Goal: Find specific page/section: Find specific page/section

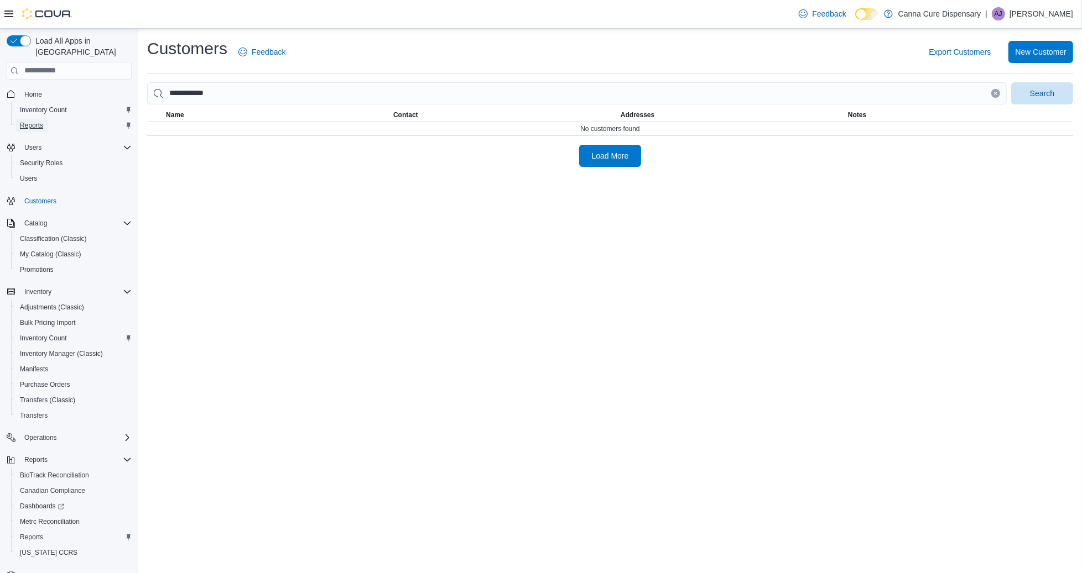
drag, startPoint x: 28, startPoint y: 114, endPoint x: 106, endPoint y: 111, distance: 77.5
click at [28, 121] on span "Reports" at bounding box center [31, 125] width 23 height 9
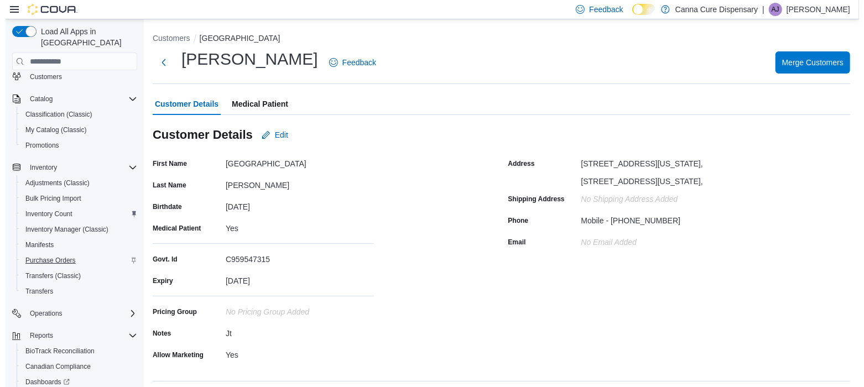
scroll to position [138, 0]
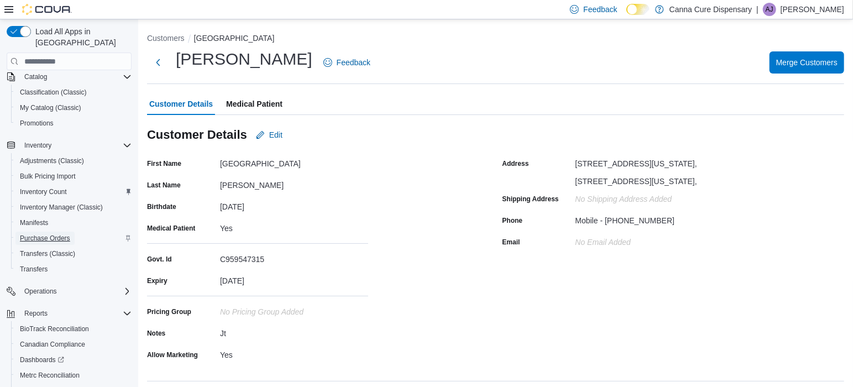
click at [41, 234] on span "Purchase Orders" at bounding box center [45, 238] width 50 height 9
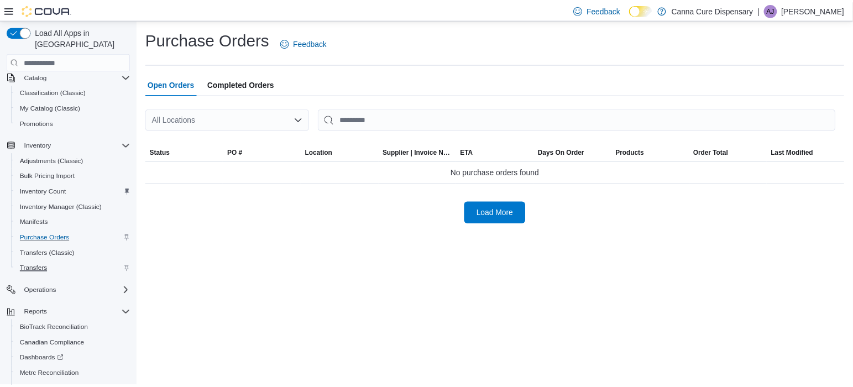
scroll to position [184, 0]
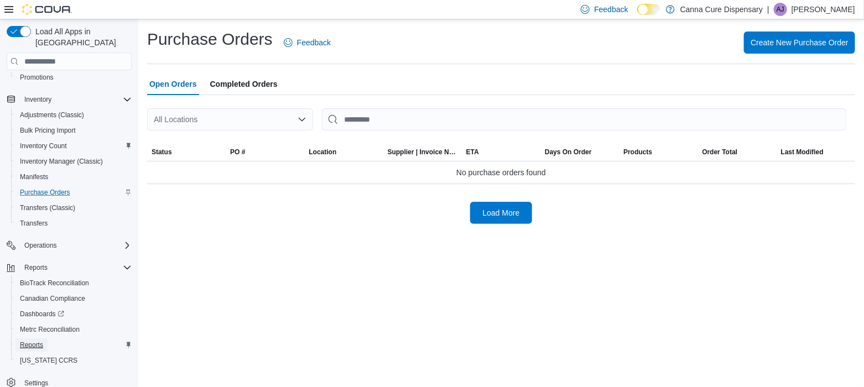
click at [42, 341] on span "Reports" at bounding box center [31, 345] width 23 height 9
